Goal: Navigation & Orientation: Find specific page/section

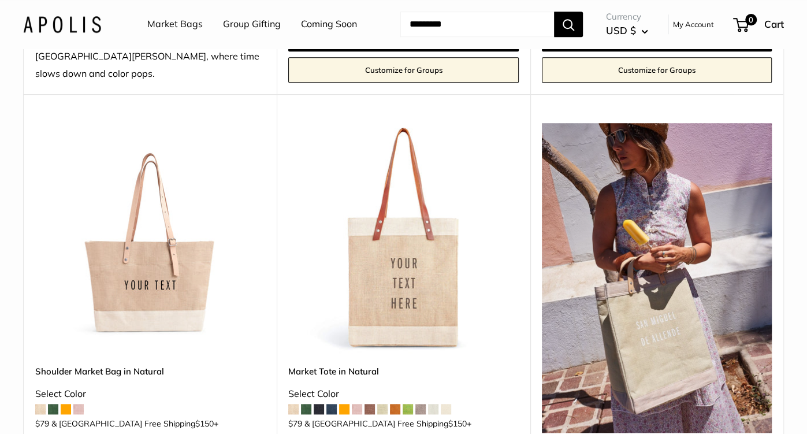
scroll to position [531, 0]
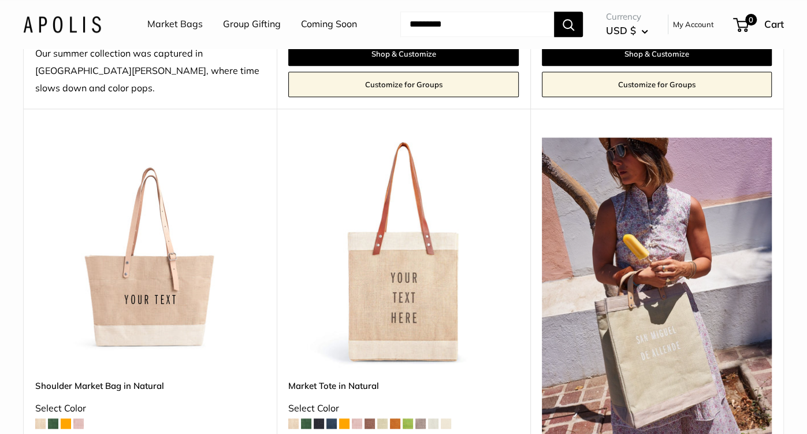
click at [315, 21] on link "Coming Soon" at bounding box center [329, 24] width 56 height 17
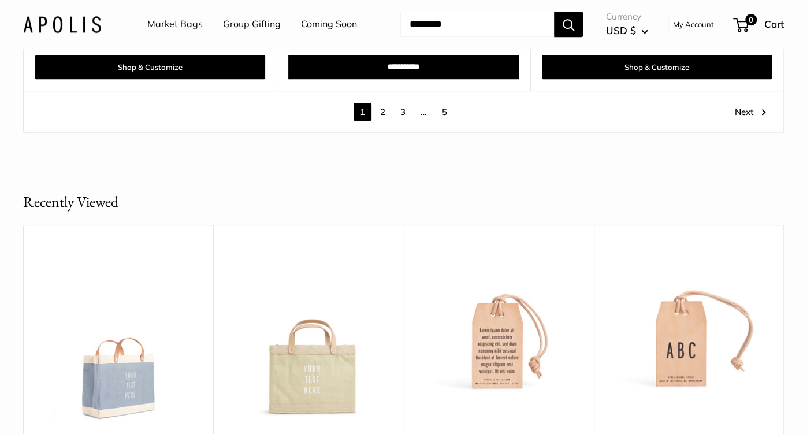
scroll to position [6511, 0]
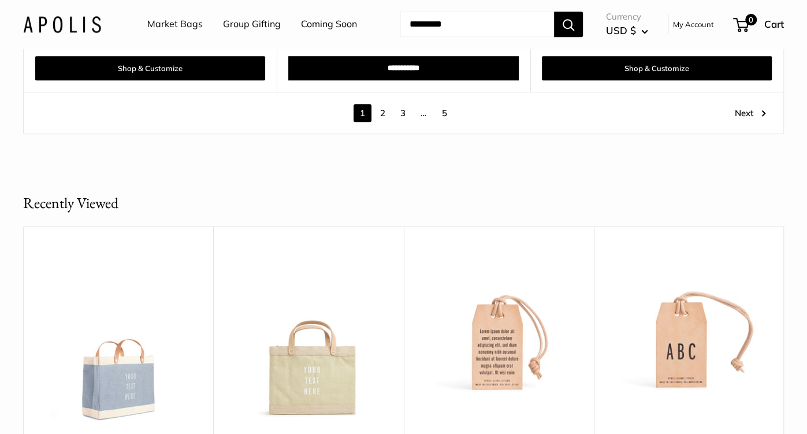
click at [384, 104] on link "2" at bounding box center [383, 113] width 18 height 18
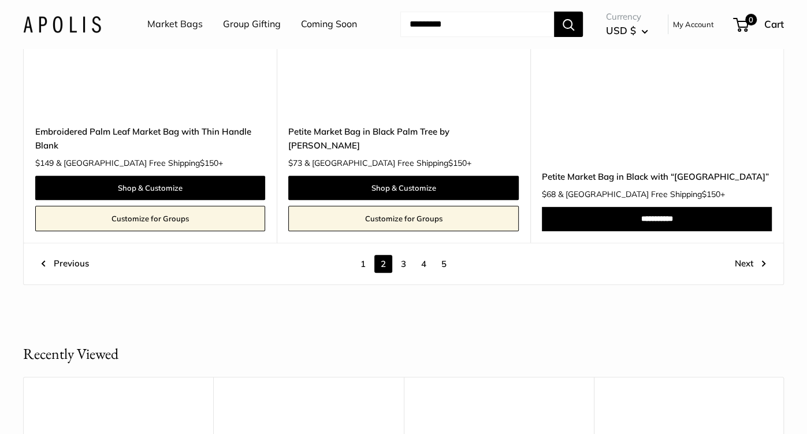
scroll to position [6136, 0]
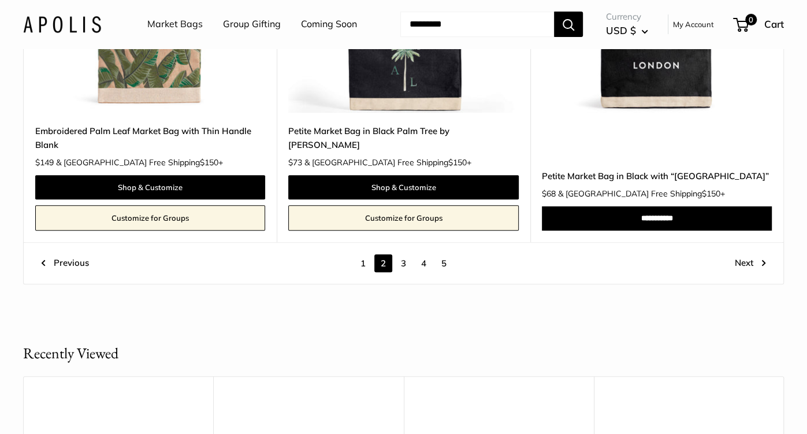
click at [401, 254] on link "3" at bounding box center [403, 263] width 18 height 18
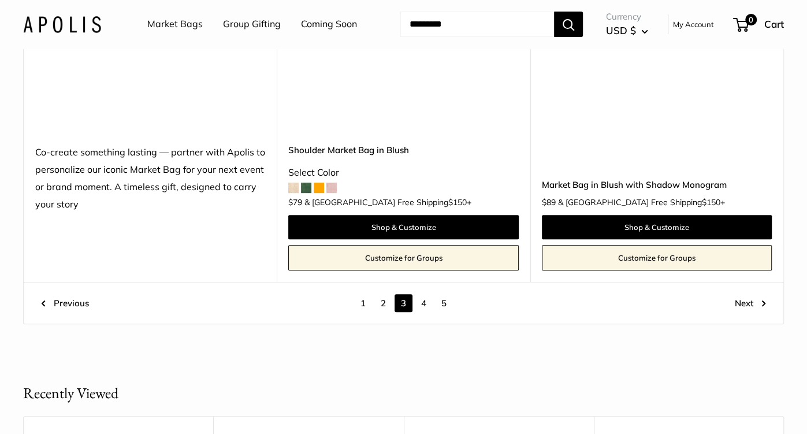
scroll to position [6207, 0]
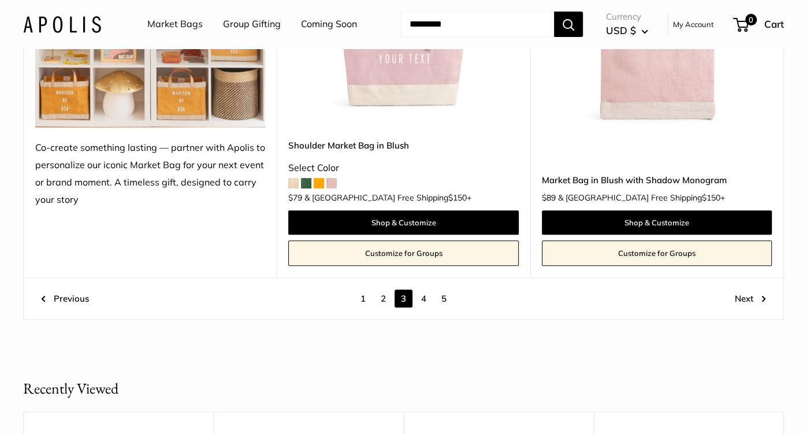
click at [423, 289] on link "4" at bounding box center [424, 298] width 18 height 18
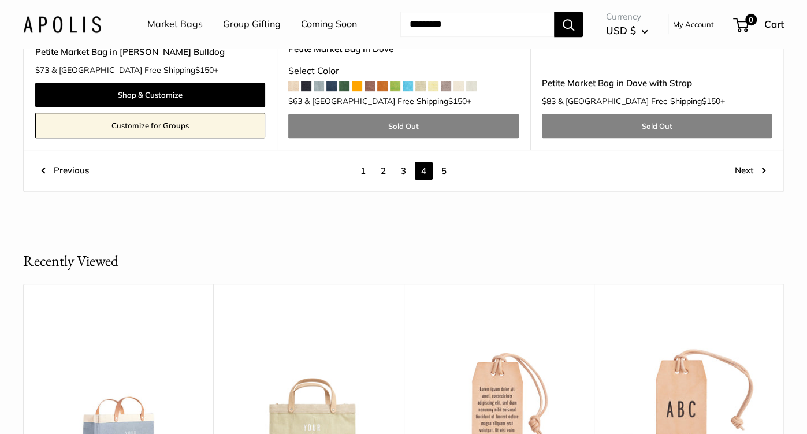
scroll to position [6333, 0]
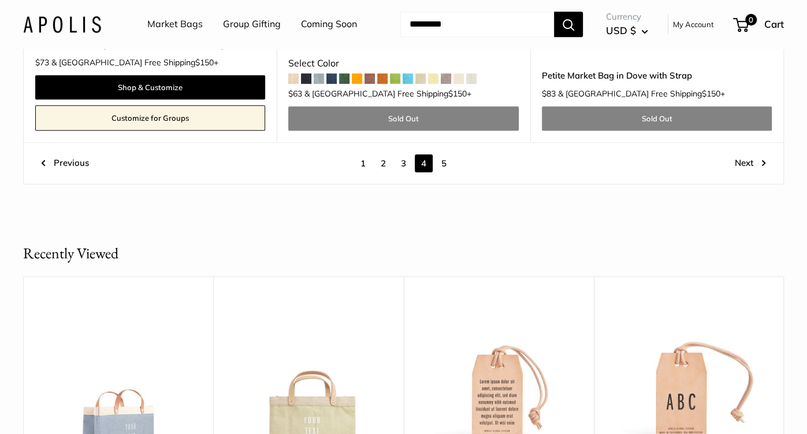
click at [444, 154] on link "5" at bounding box center [444, 163] width 18 height 18
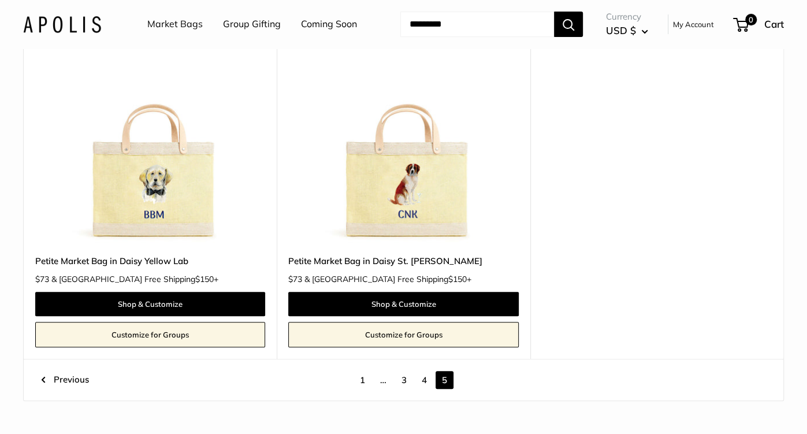
scroll to position [198, 0]
